Goal: Find specific page/section: Find specific page/section

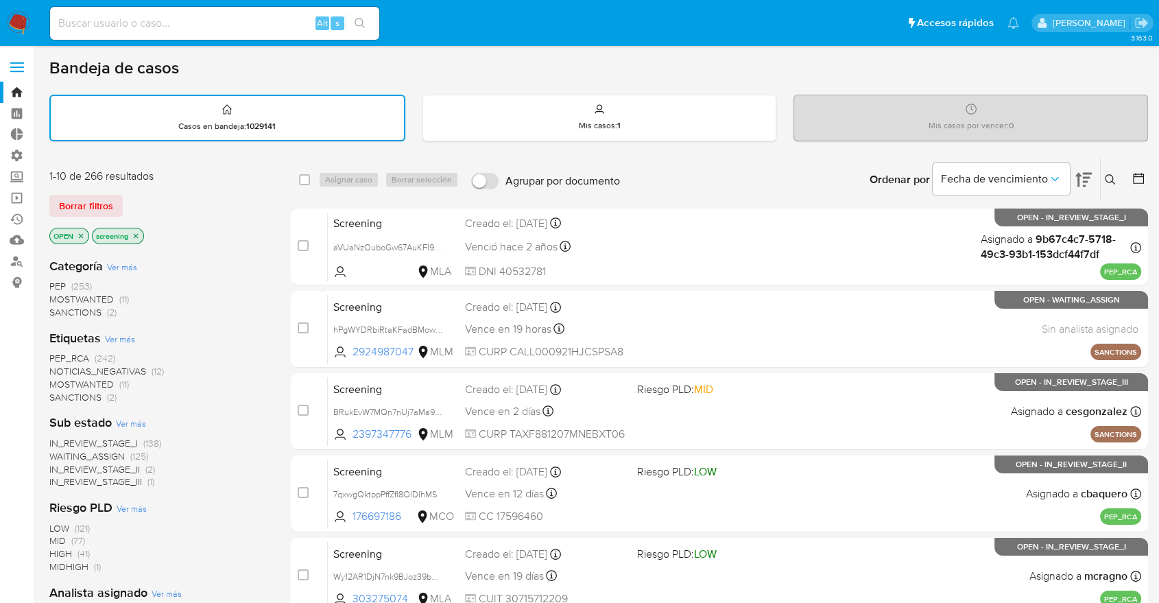
click at [123, 196] on div "Borrar filtros" at bounding box center [158, 206] width 219 height 22
click at [60, 394] on span "SANCTIONS" at bounding box center [75, 397] width 52 height 14
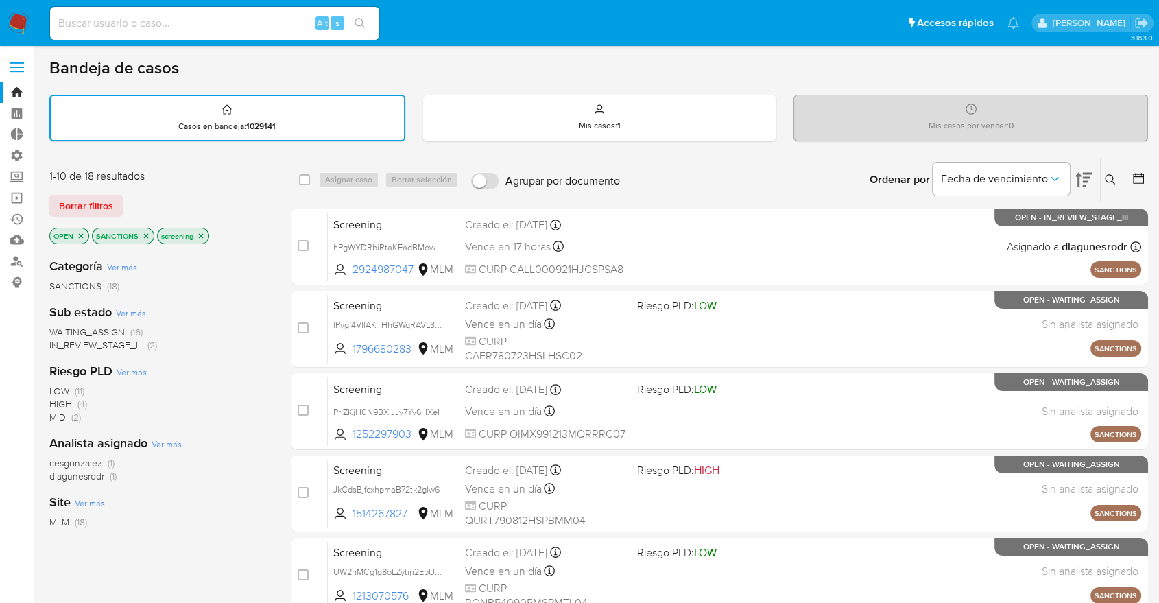
click at [149, 235] on icon "close-filter" at bounding box center [146, 236] width 8 height 8
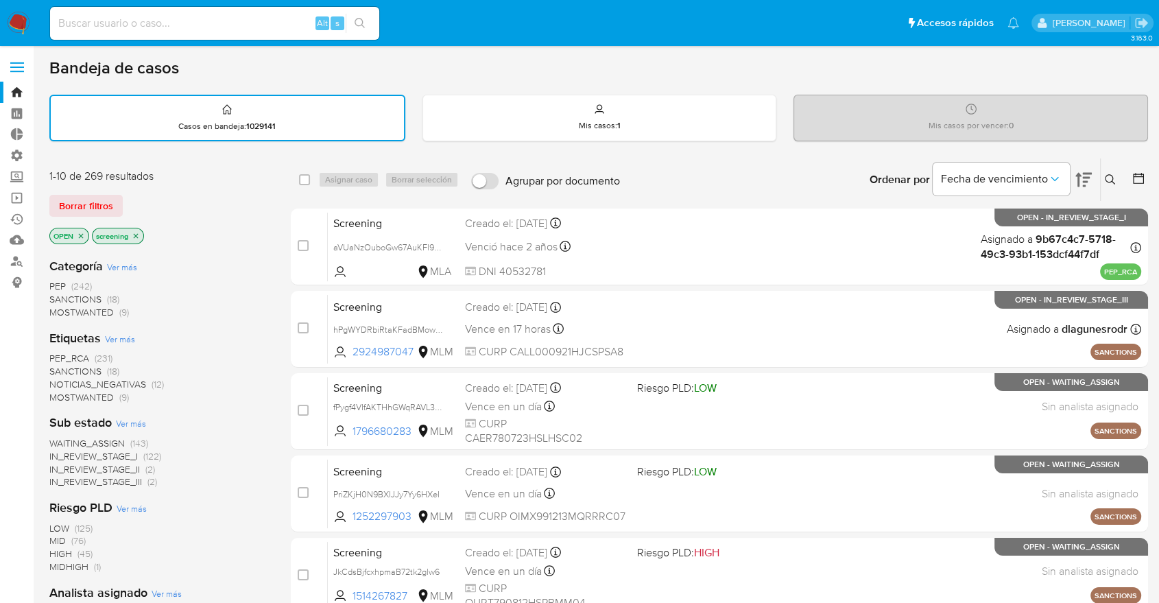
click at [154, 195] on div "Borrar filtros" at bounding box center [158, 206] width 219 height 22
click at [126, 199] on div "Borrar filtros" at bounding box center [158, 206] width 219 height 22
click at [141, 202] on div "Borrar filtros" at bounding box center [158, 206] width 219 height 22
click at [126, 196] on div "Borrar filtros" at bounding box center [158, 206] width 219 height 22
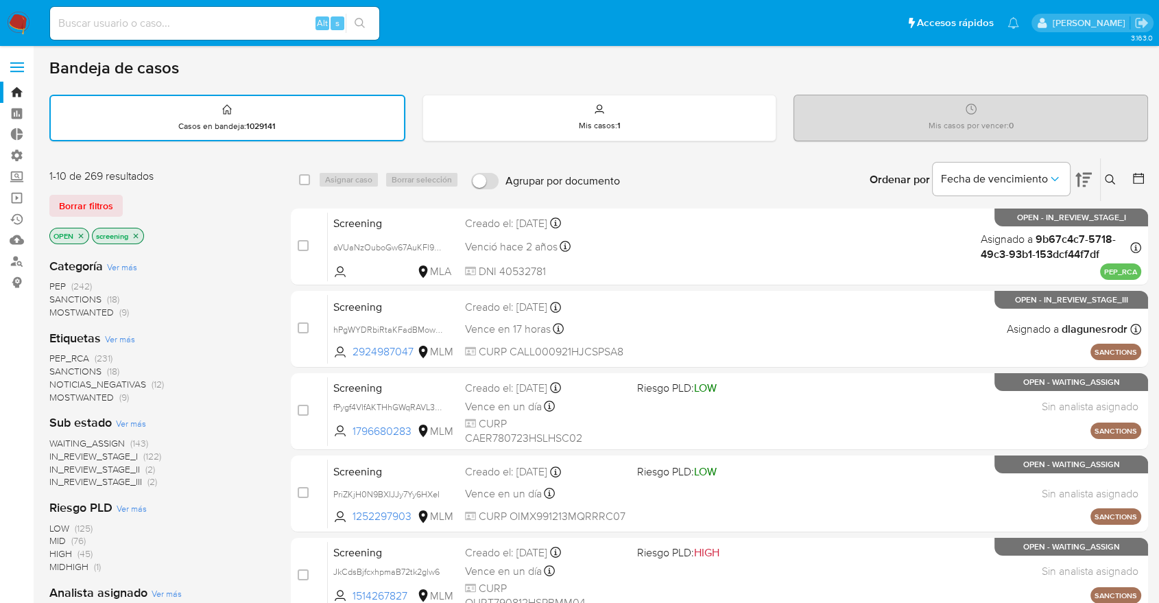
click at [126, 196] on div "Borrar filtros" at bounding box center [158, 206] width 219 height 22
click at [47, 160] on main "3.163.0" at bounding box center [579, 567] width 1159 height 1134
